Goal: Find specific page/section: Find specific page/section

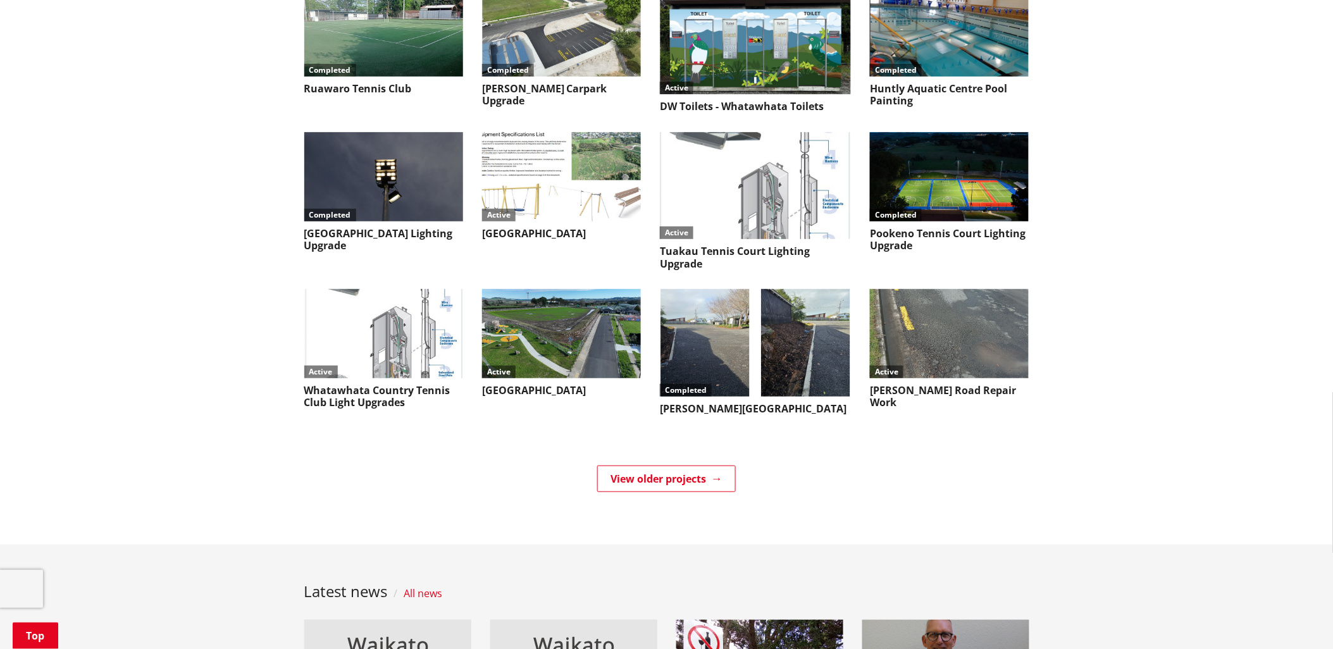
scroll to position [5201, 0]
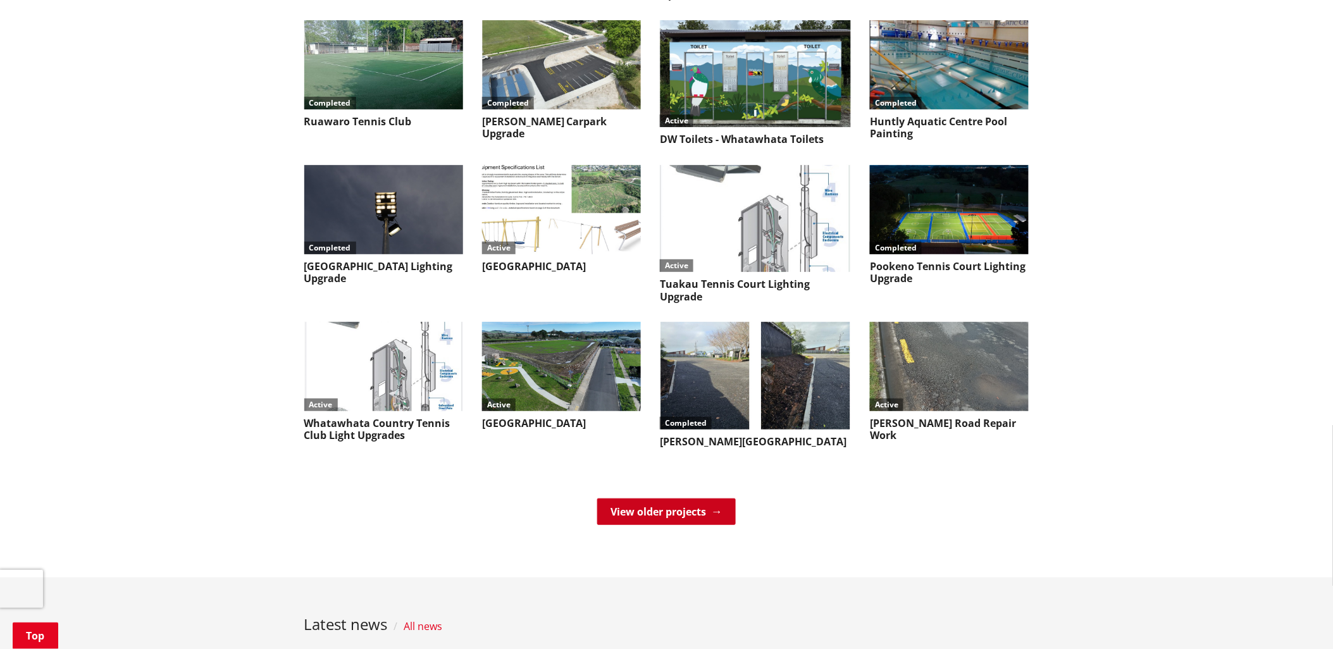
drag, startPoint x: 611, startPoint y: 192, endPoint x: 603, endPoint y: 192, distance: 7.6
click at [611, 498] on link "View older projects" at bounding box center [666, 511] width 139 height 27
click at [649, 498] on link "View older projects" at bounding box center [666, 511] width 139 height 27
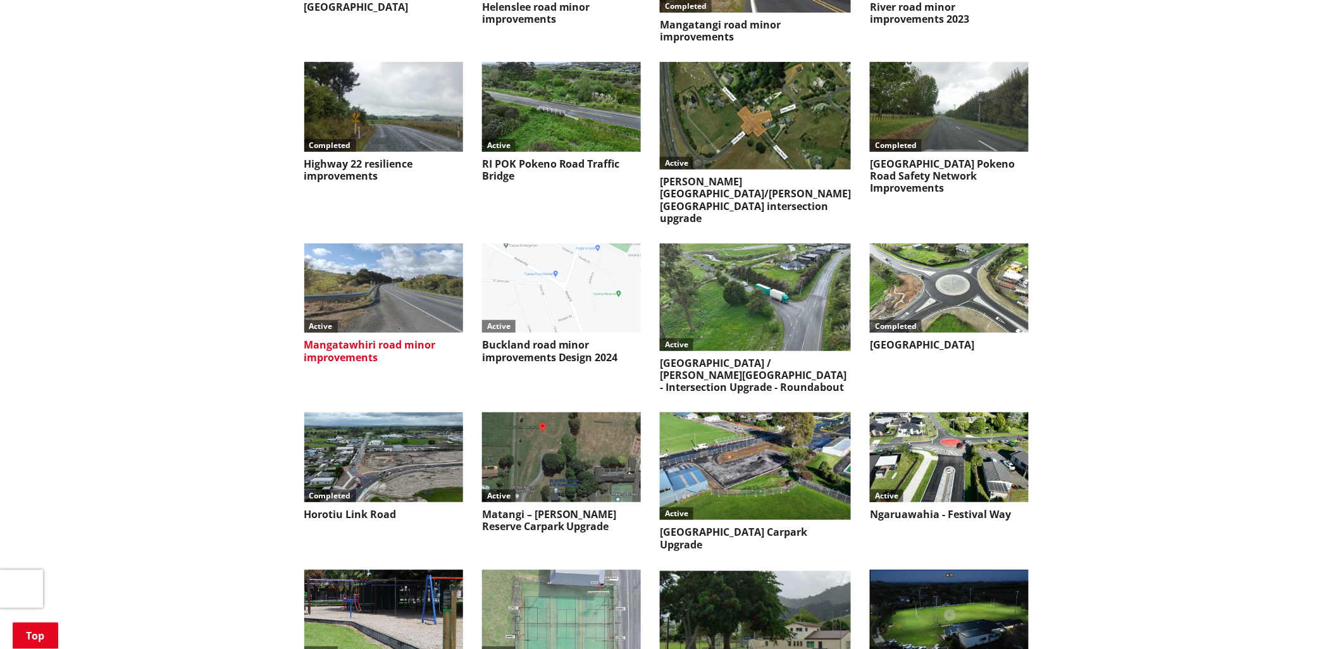
scroll to position [3514, 0]
